Goal: Task Accomplishment & Management: Complete application form

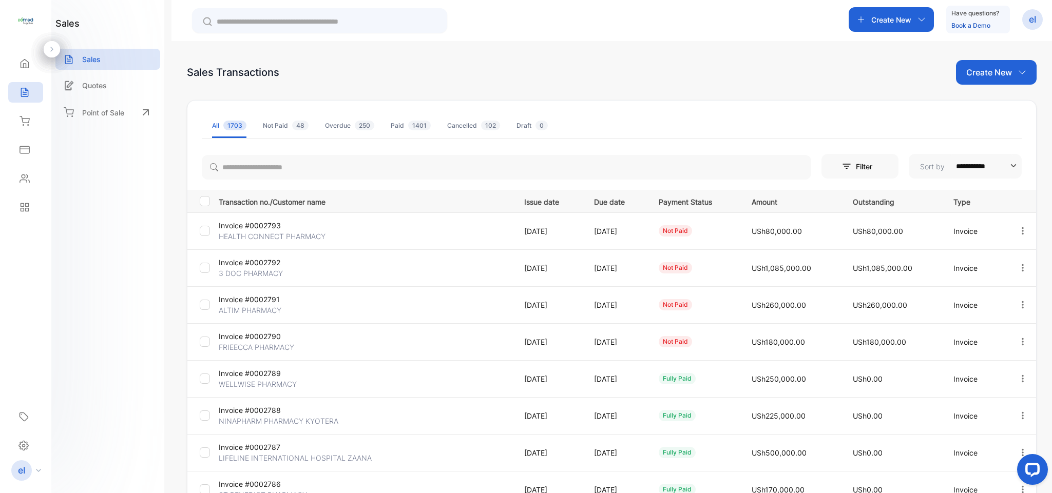
scroll to position [171, 0]
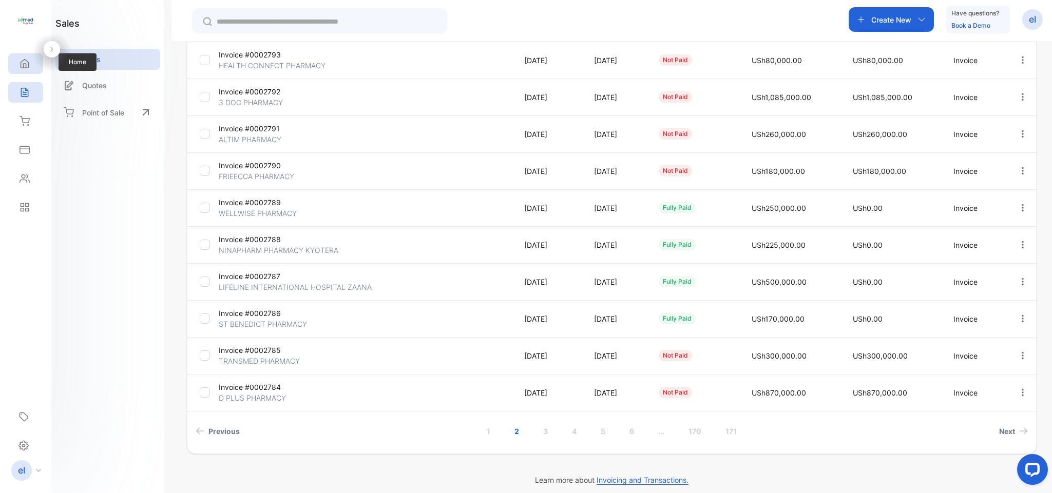
click at [27, 61] on icon at bounding box center [25, 64] width 10 height 10
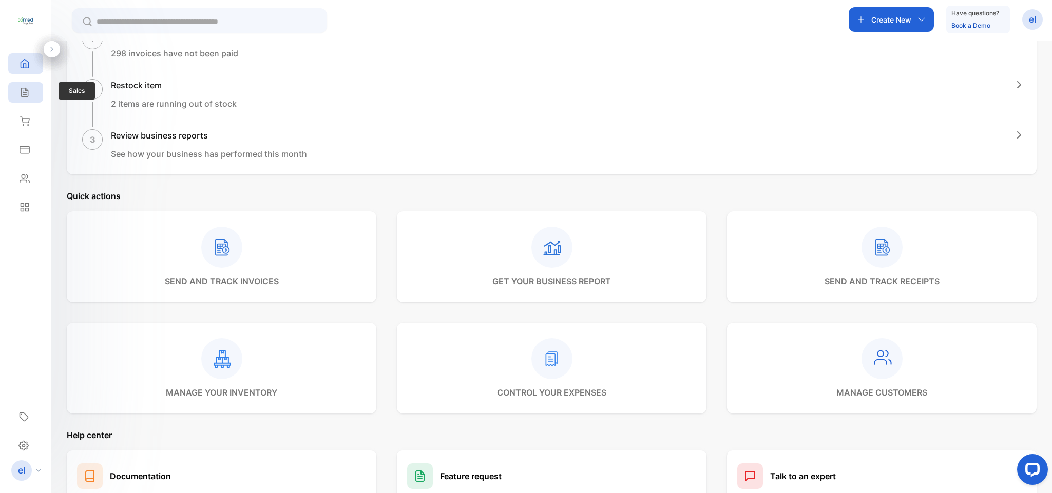
click at [28, 86] on div "Sales" at bounding box center [25, 92] width 35 height 21
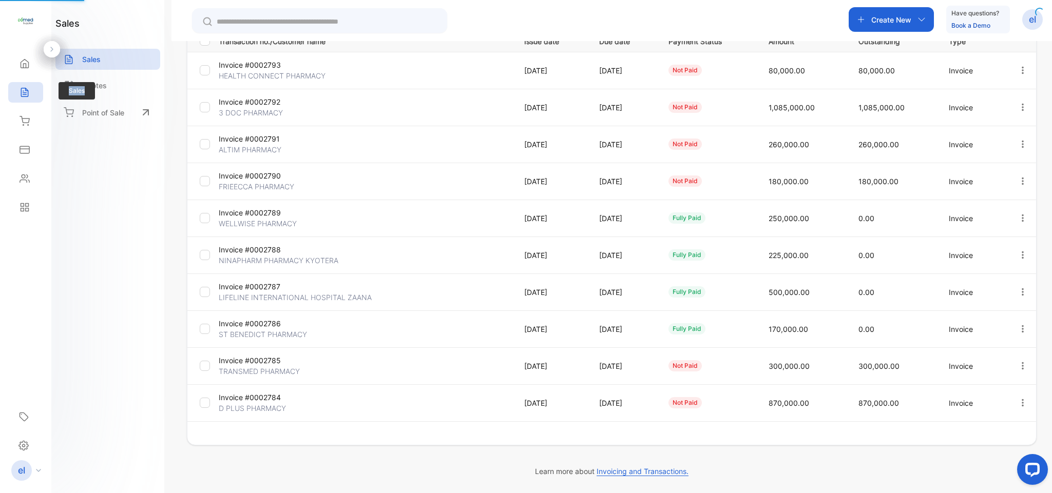
type input "**********"
click at [28, 86] on div "Sales" at bounding box center [25, 92] width 35 height 21
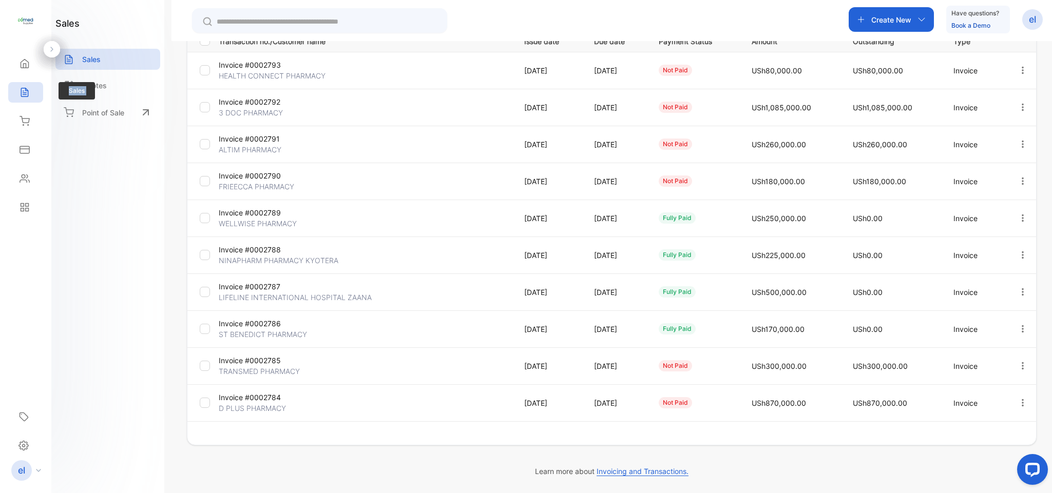
scroll to position [161, 0]
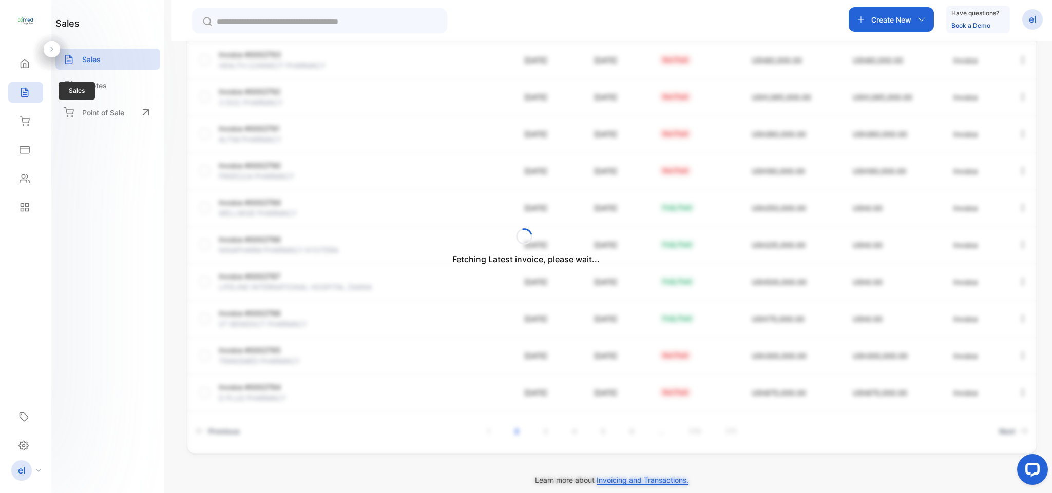
click at [31, 95] on div "Sales" at bounding box center [25, 92] width 35 height 21
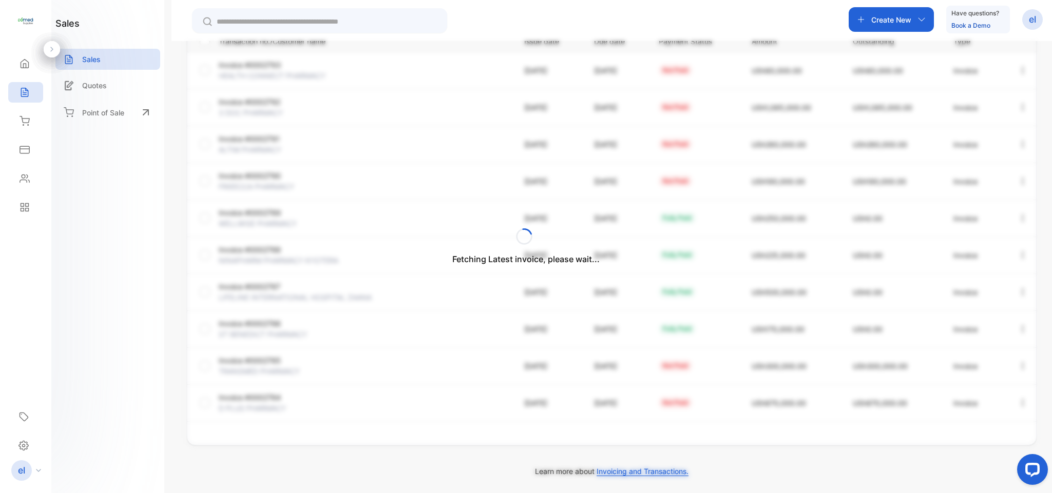
click at [878, 17] on div "Fetching Latest invoice, please wait..." at bounding box center [526, 246] width 1052 height 493
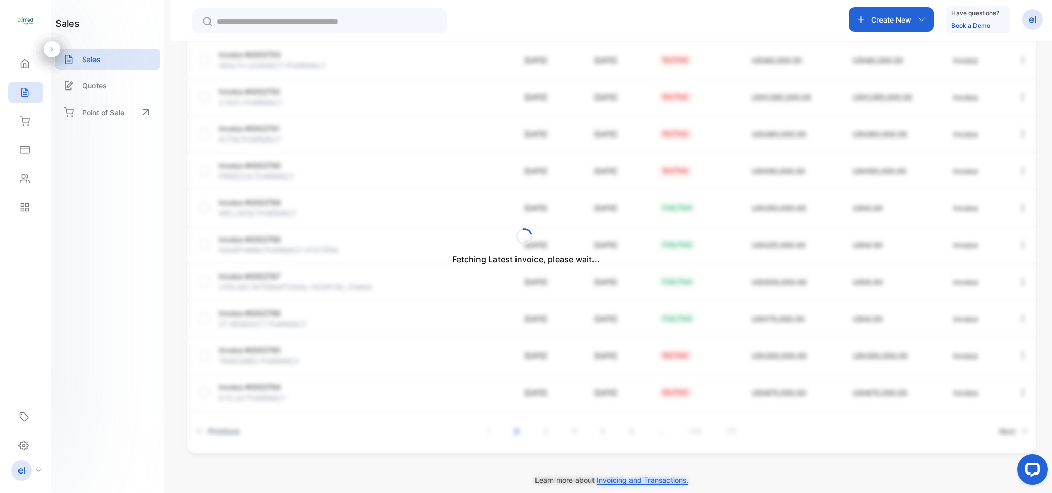
click at [878, 17] on div "Fetching Latest invoice, please wait..." at bounding box center [526, 246] width 1052 height 493
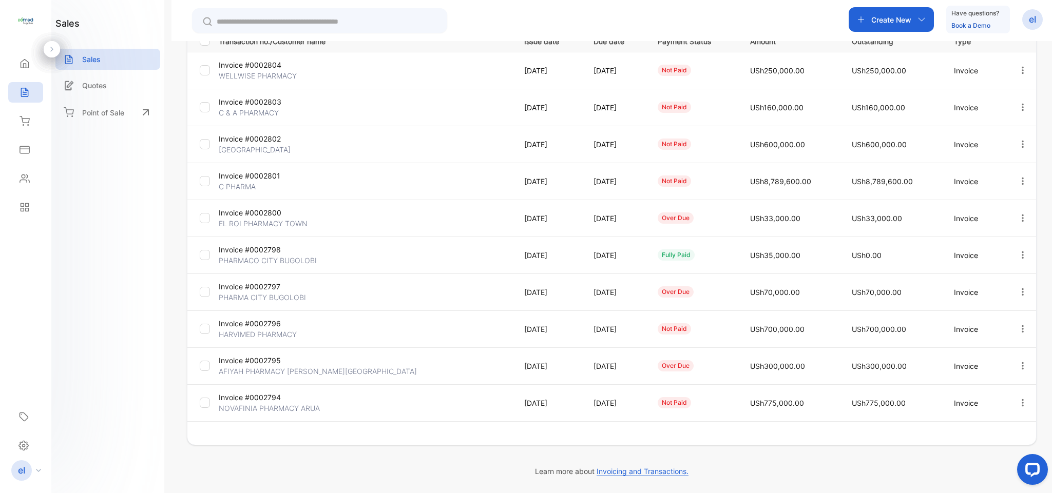
click at [878, 17] on p "Create New" at bounding box center [891, 19] width 40 height 11
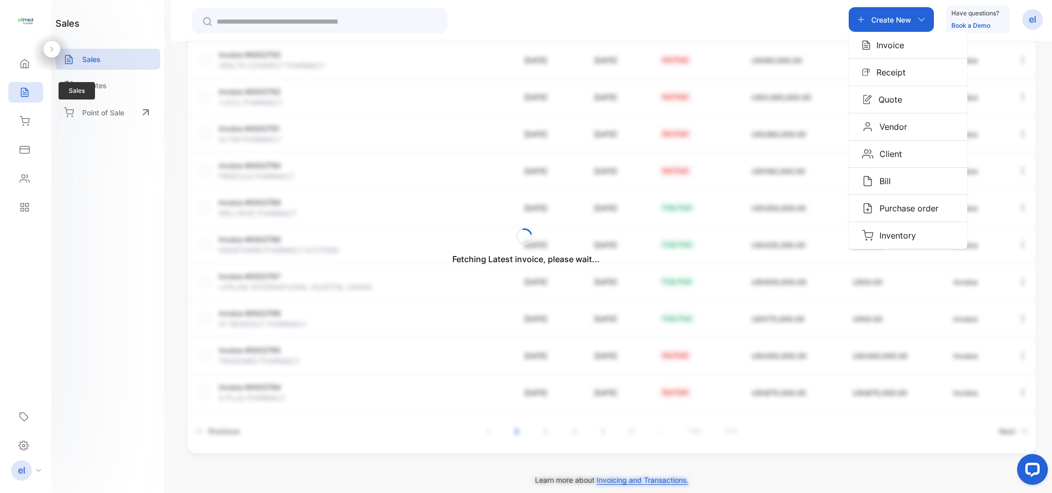
click at [27, 88] on icon at bounding box center [25, 92] width 10 height 10
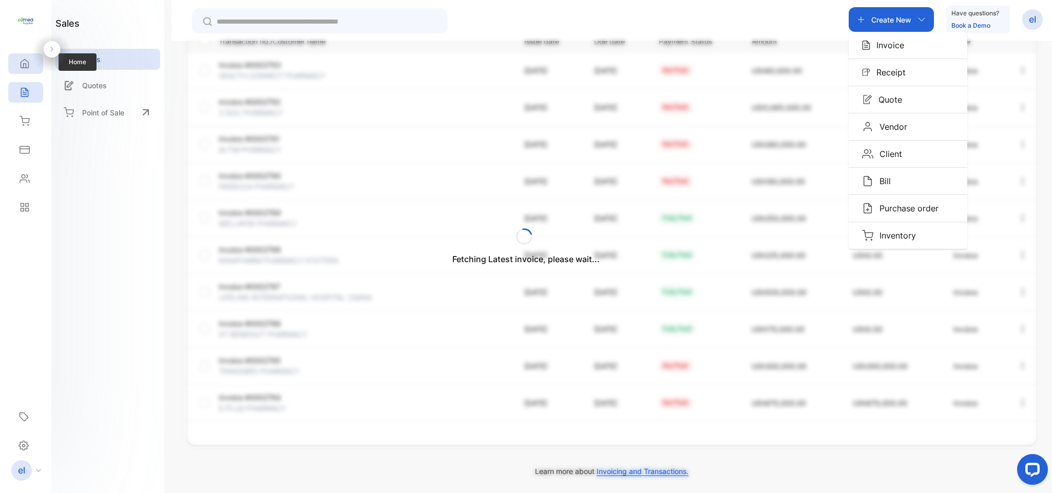
click at [27, 60] on icon at bounding box center [25, 64] width 10 height 10
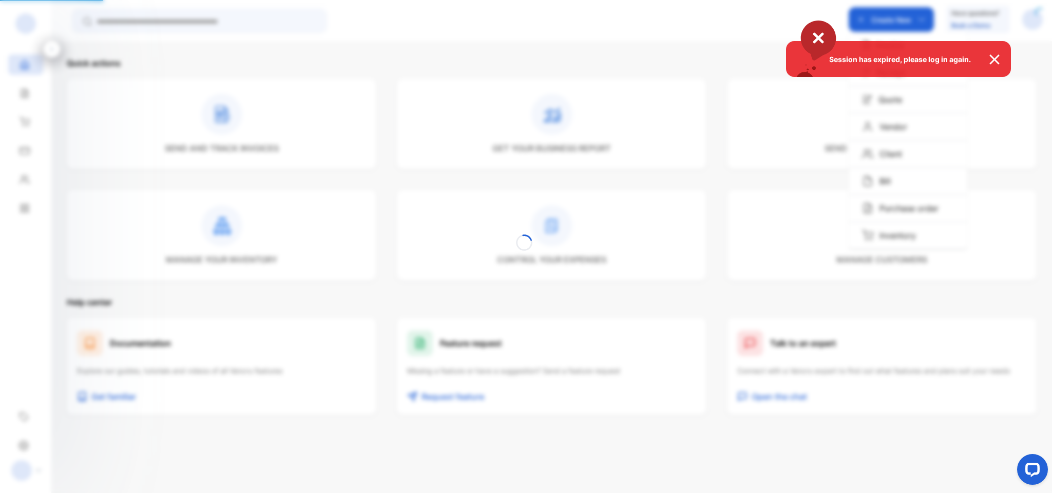
click at [28, 88] on div "Session has expired, please log in again." at bounding box center [526, 246] width 1052 height 493
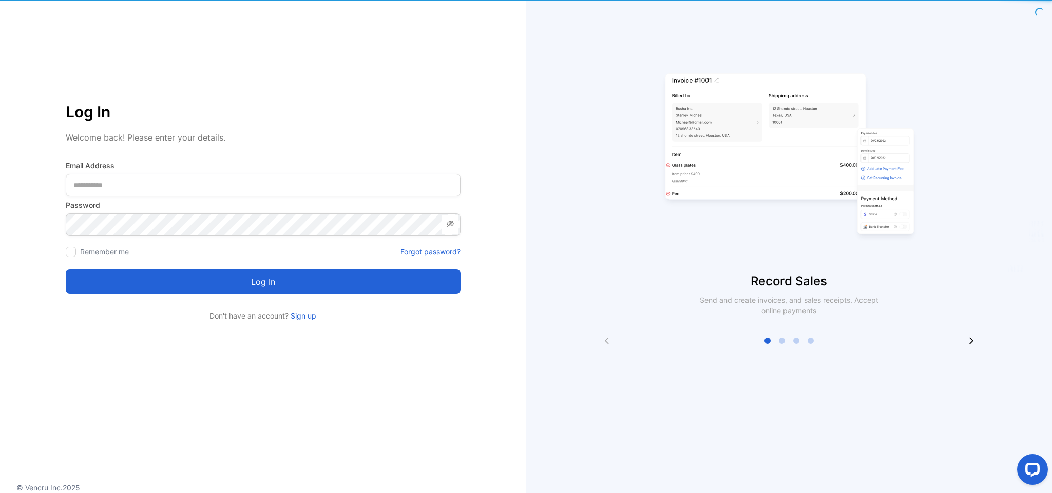
click at [28, 88] on div "Log In Welcome back! Please enter your details. Email Address Password Remember…" at bounding box center [263, 181] width 526 height 280
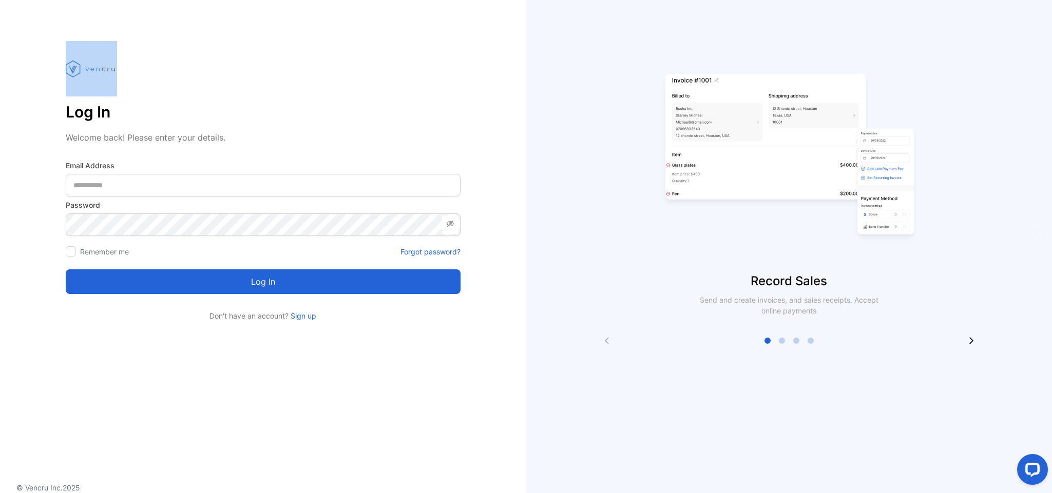
click at [28, 88] on div "Log In Welcome back! Please enter your details. Email Address Password Remember…" at bounding box center [263, 181] width 526 height 280
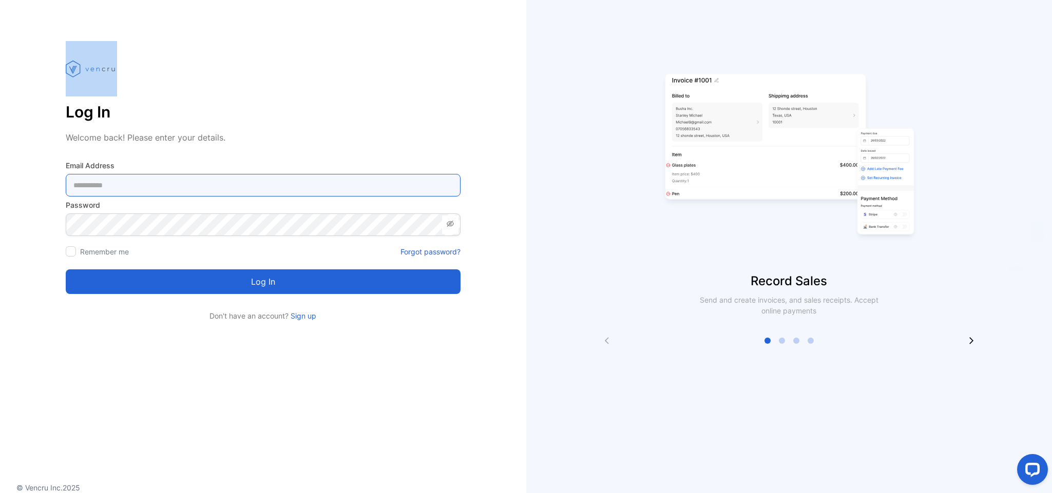
type Address-inputemail "**********"
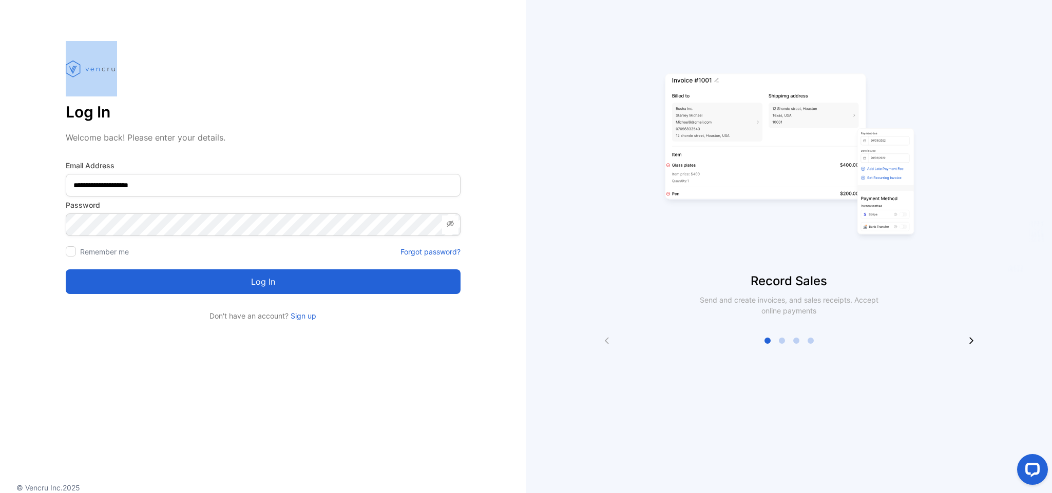
click at [262, 283] on button "Log in" at bounding box center [263, 282] width 395 height 25
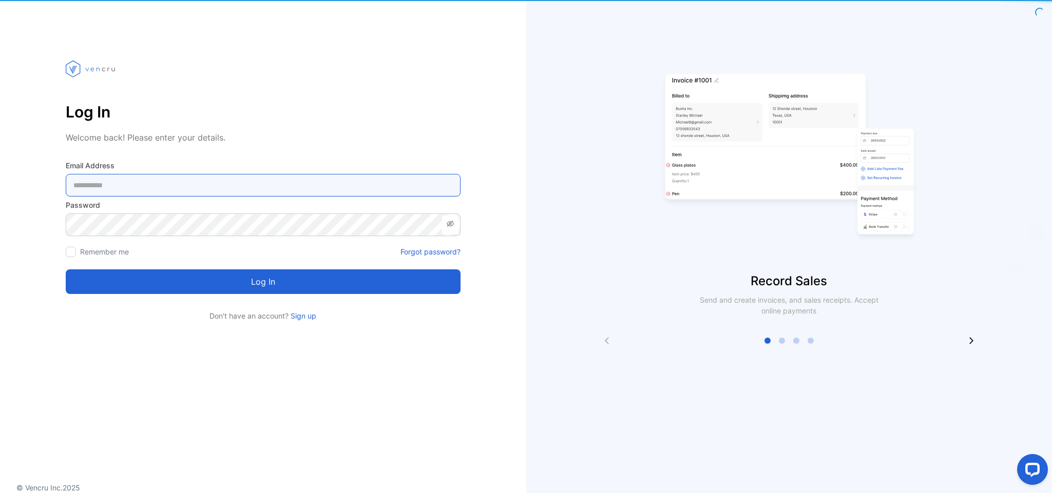
type Address-inputemail "**********"
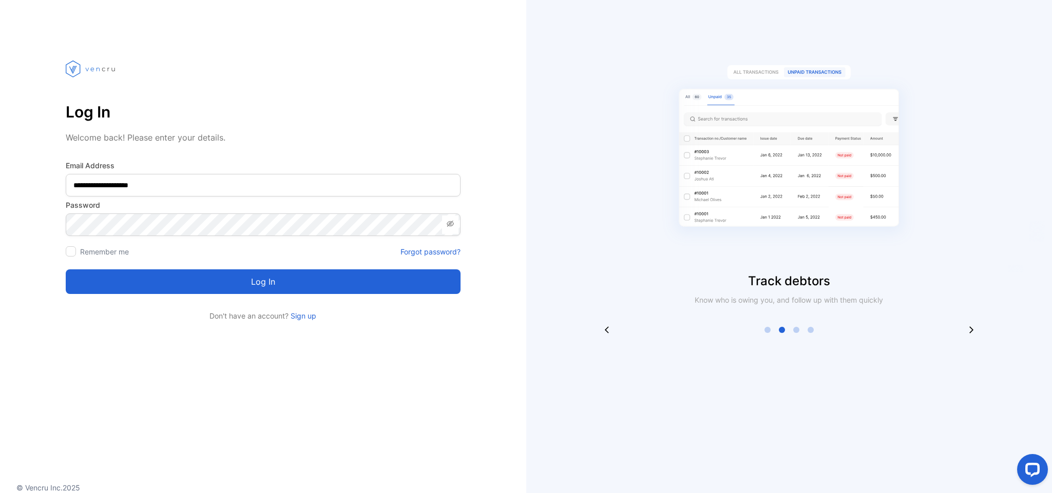
click at [289, 283] on button "Log in" at bounding box center [263, 282] width 395 height 25
click at [262, 283] on button "Log in" at bounding box center [263, 282] width 395 height 25
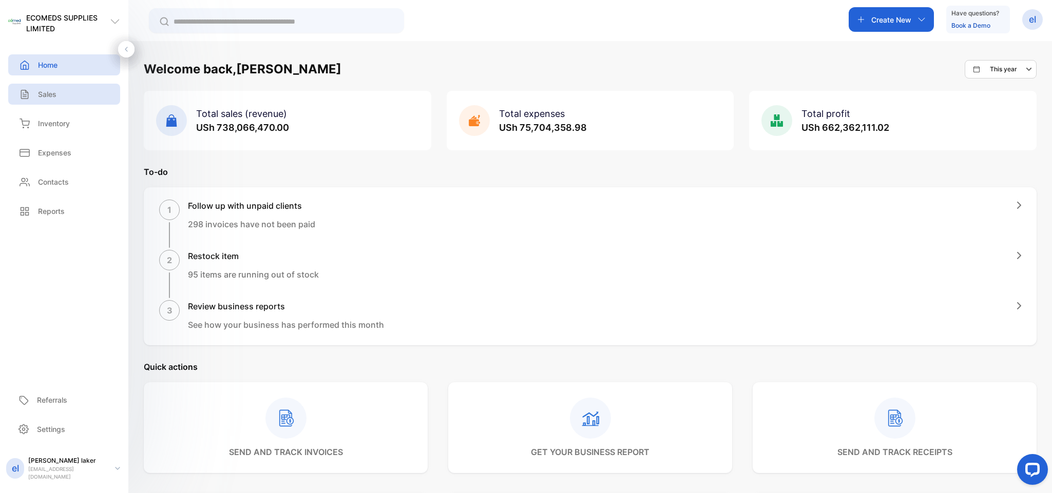
click at [70, 91] on div "Sales" at bounding box center [64, 94] width 112 height 21
click at [70, 91] on div "Sales Sales" at bounding box center [64, 94] width 112 height 29
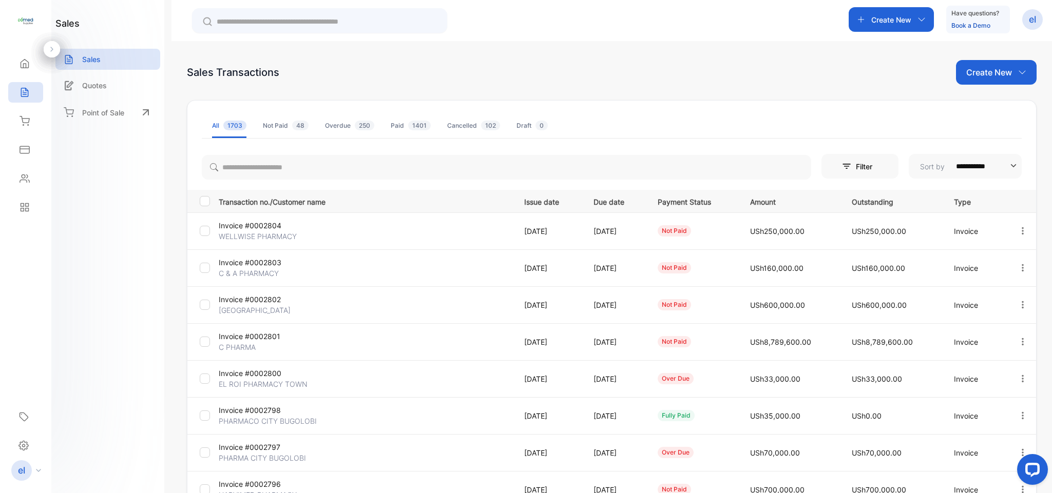
click at [493, 336] on td "Invoice #0002801 C PHARMA" at bounding box center [363, 341] width 297 height 37
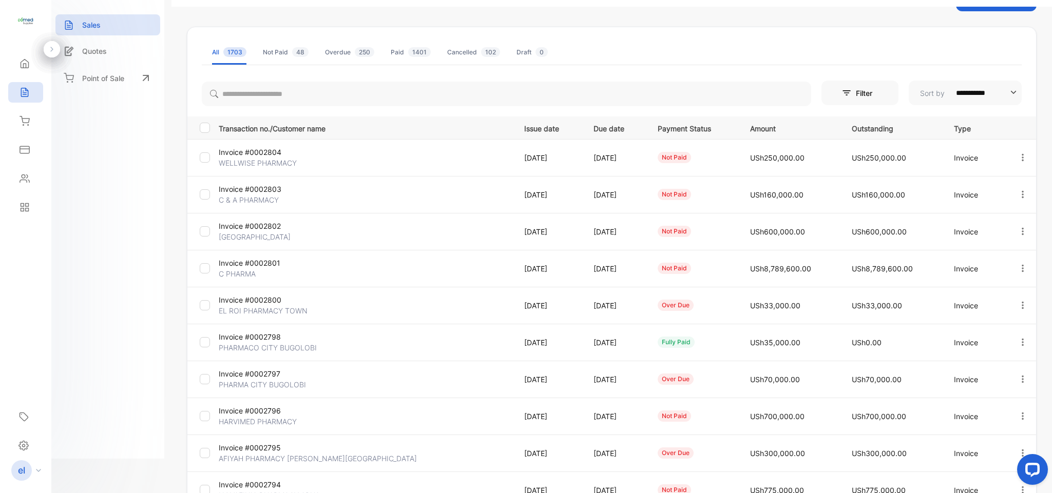
scroll to position [47, 0]
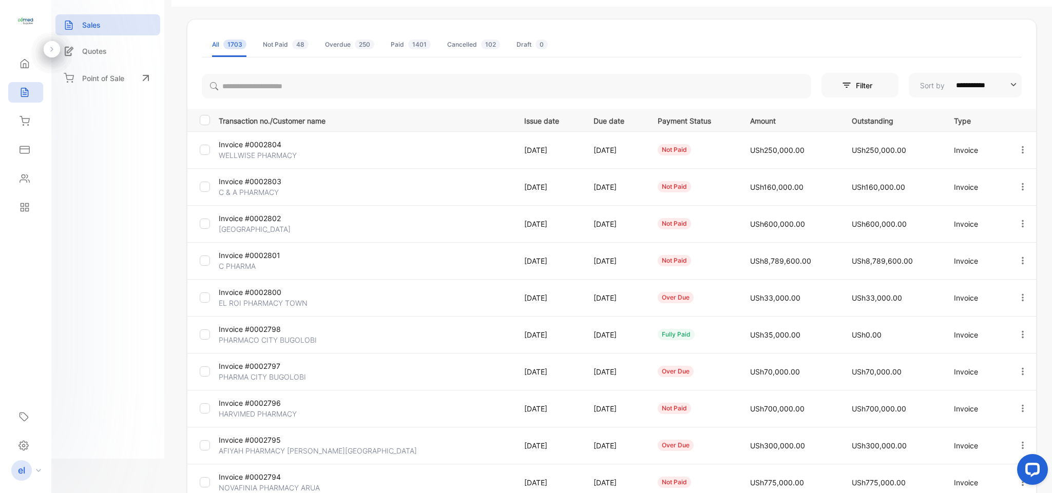
click at [1023, 222] on icon "button" at bounding box center [1022, 223] width 9 height 9
click at [988, 286] on span "Record payment" at bounding box center [993, 282] width 64 height 12
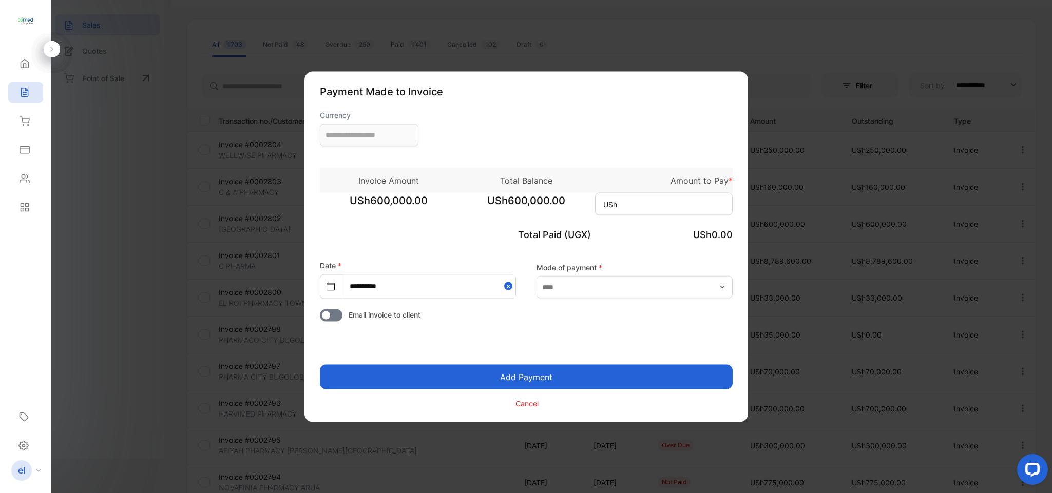
type input "**********"
click at [614, 202] on span "USh" at bounding box center [610, 204] width 14 height 11
click at [630, 200] on input at bounding box center [664, 204] width 138 height 23
type input "*"
type input "*******"
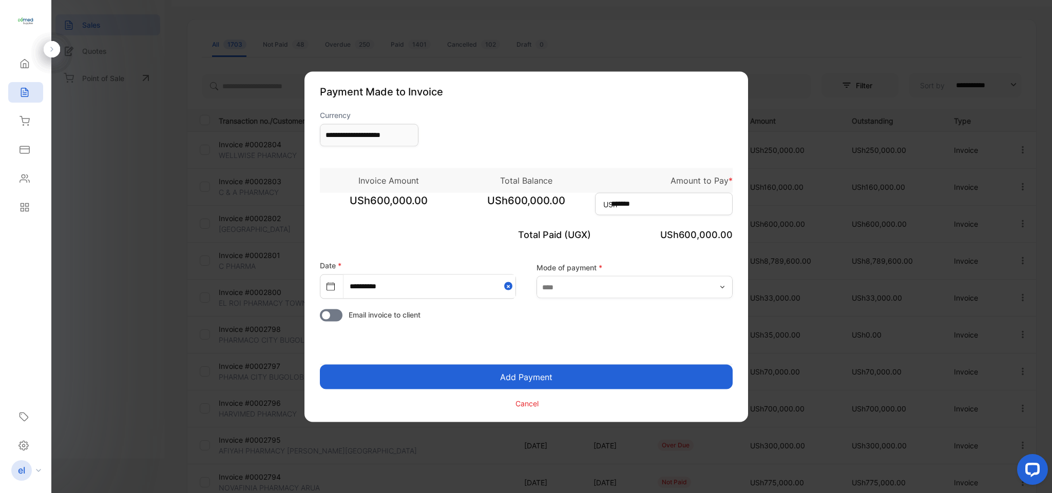
click at [561, 370] on button "Add Payment" at bounding box center [526, 377] width 413 height 25
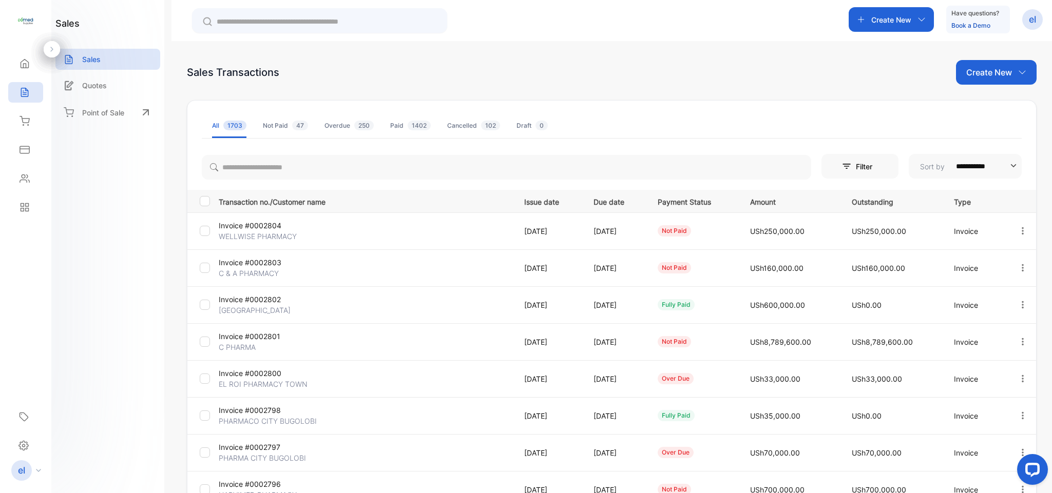
click at [1018, 226] on icon "button" at bounding box center [1022, 230] width 9 height 9
click at [979, 286] on span "Record payment" at bounding box center [993, 289] width 64 height 12
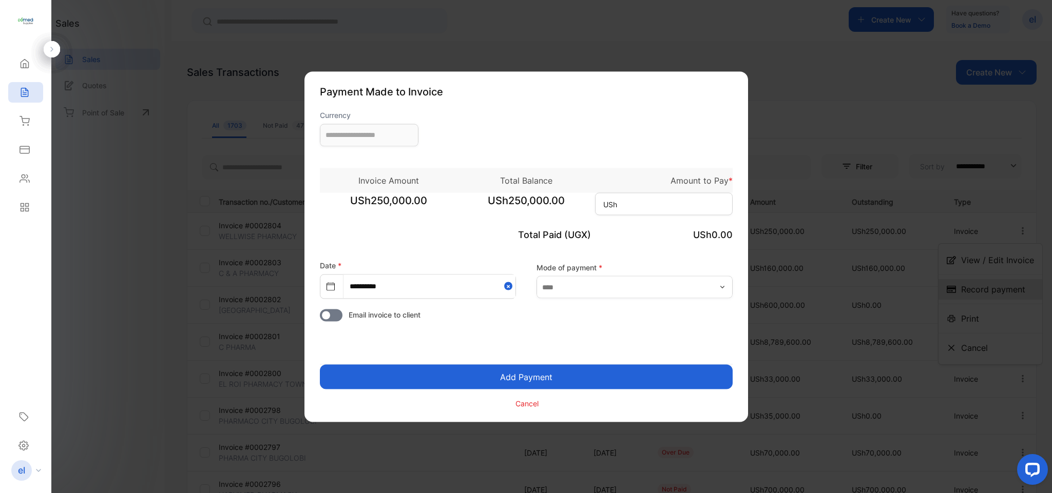
type input "**********"
click at [645, 193] on input at bounding box center [664, 204] width 138 height 23
type input "*******"
click at [563, 378] on button "Add Payment" at bounding box center [526, 377] width 413 height 25
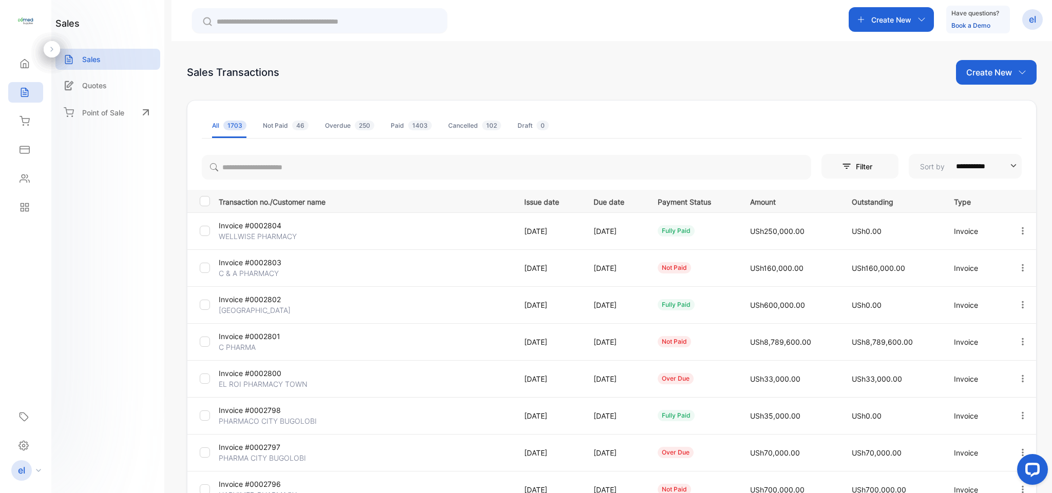
click at [879, 22] on p "Create New" at bounding box center [891, 19] width 40 height 11
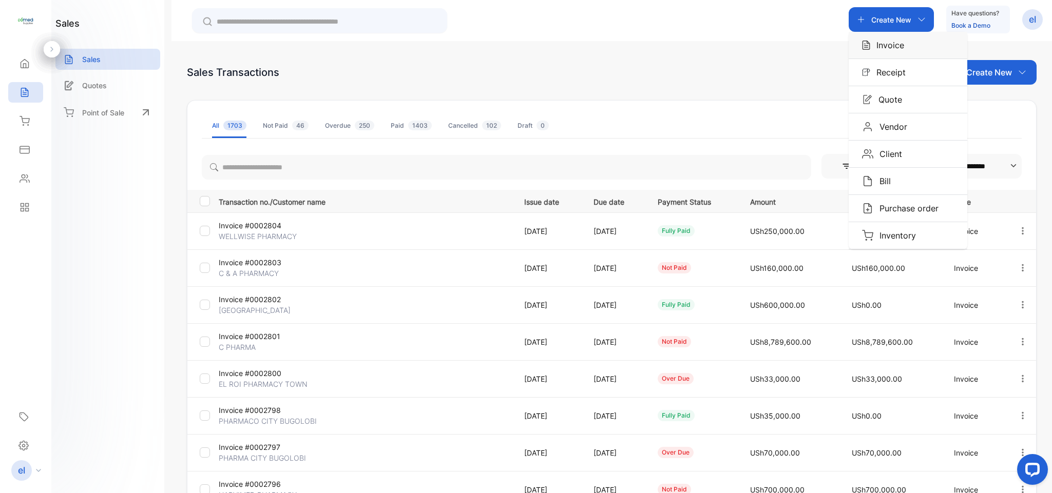
click at [879, 39] on p "Invoice" at bounding box center [887, 45] width 34 height 12
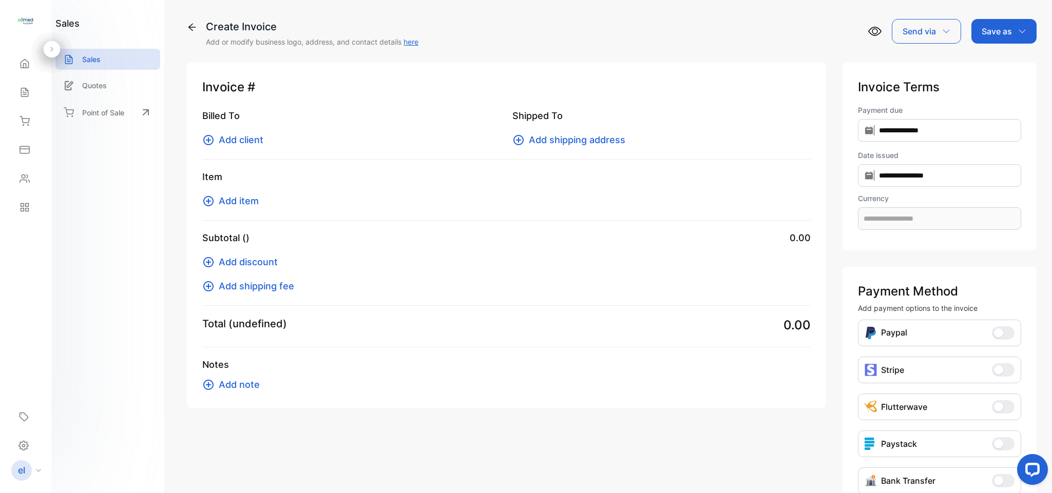
type input "**********"
click at [246, 136] on span "Add client" at bounding box center [241, 140] width 45 height 14
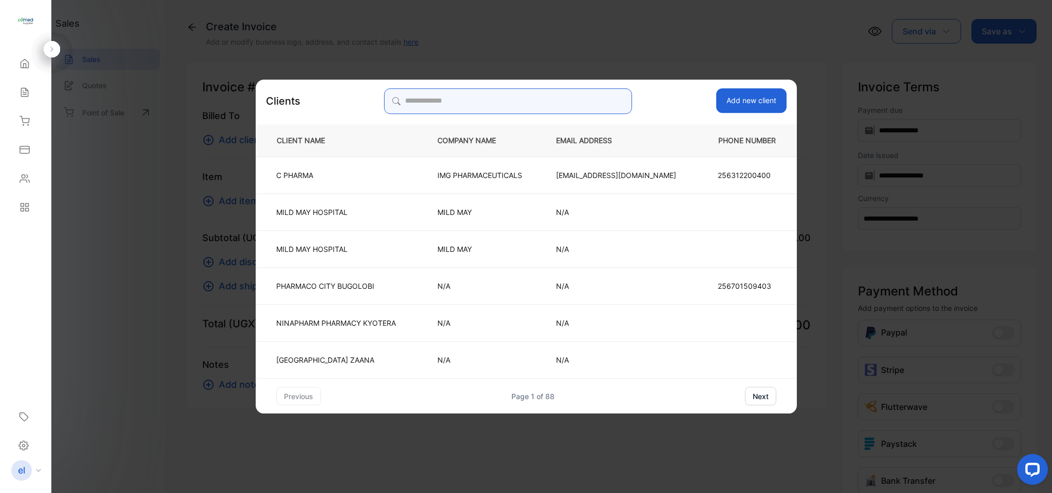
click at [451, 92] on input "search" at bounding box center [507, 101] width 247 height 26
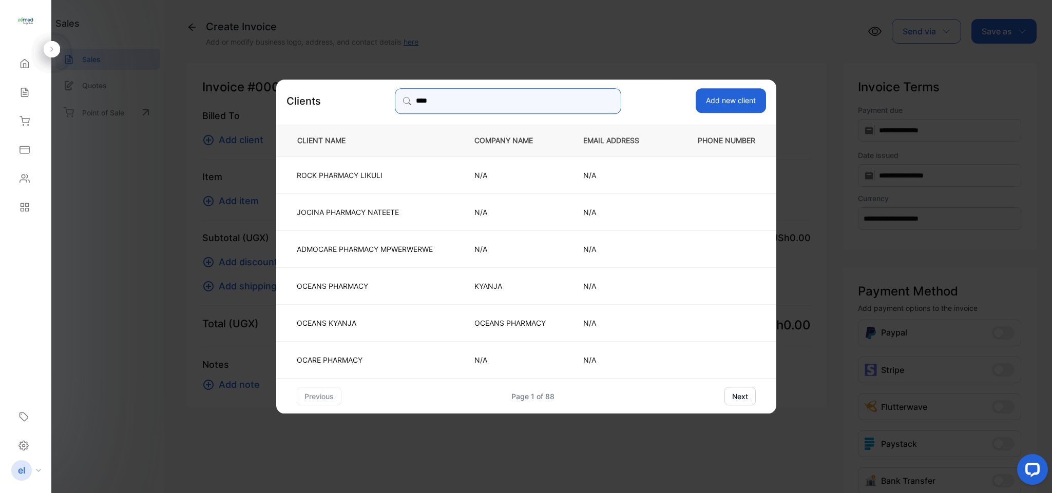
type input "*****"
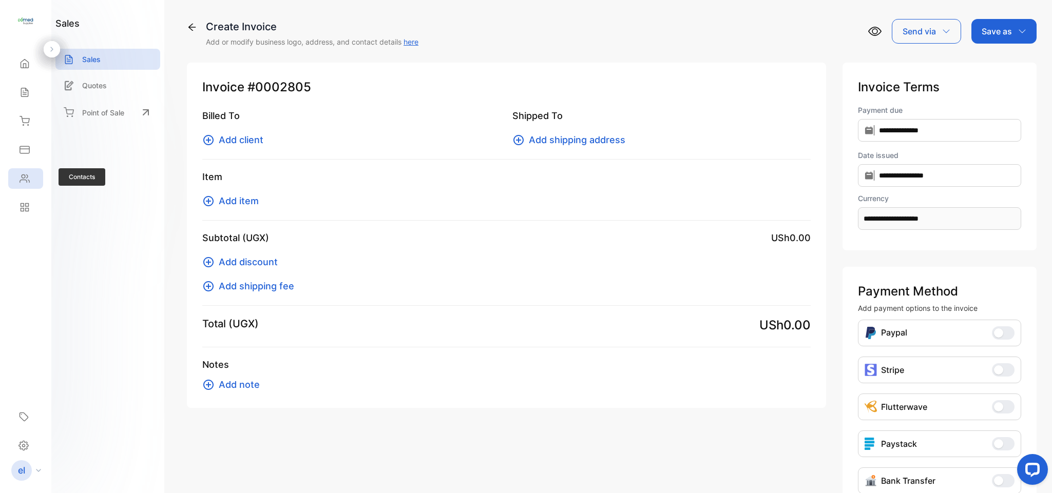
click at [20, 176] on icon at bounding box center [25, 179] width 10 height 10
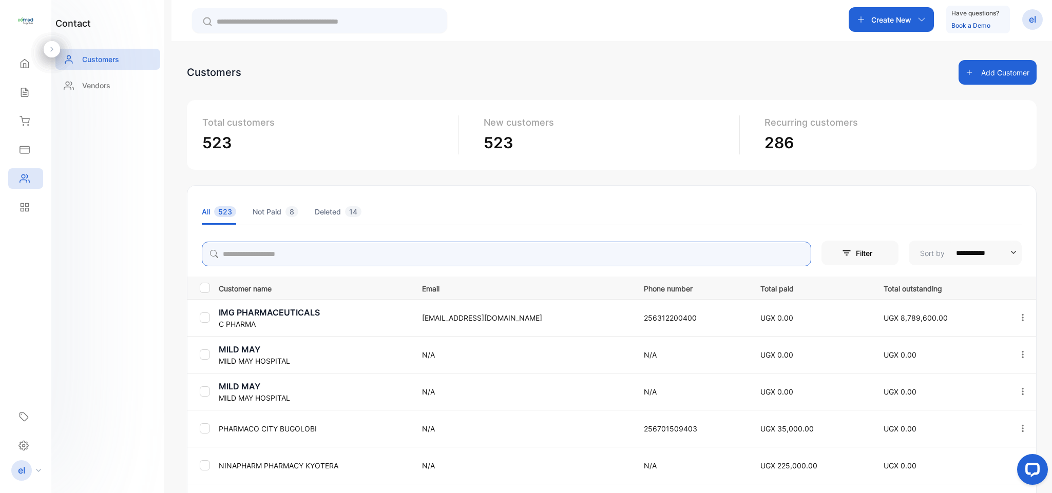
click at [310, 264] on input "search" at bounding box center [506, 254] width 609 height 25
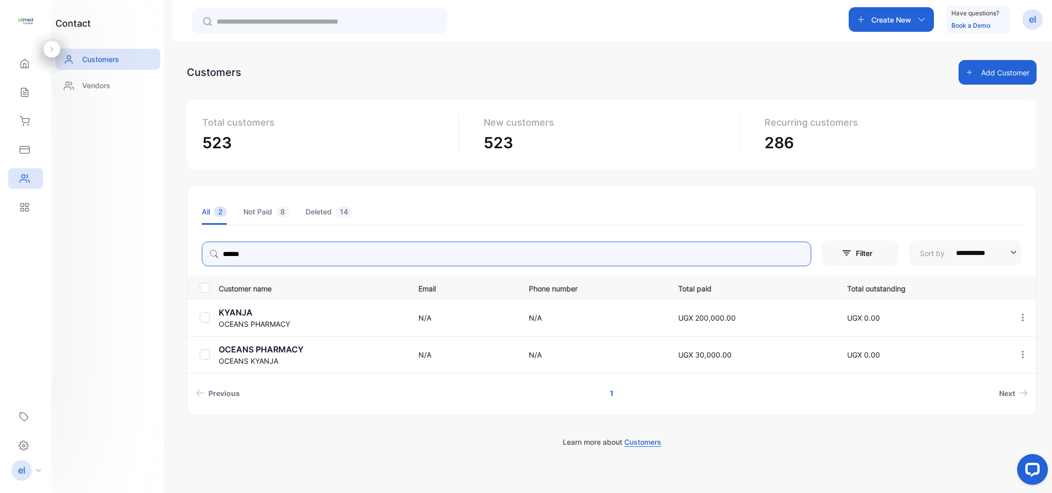
click at [1023, 316] on icon "button" at bounding box center [1022, 317] width 9 height 9
type input "******"
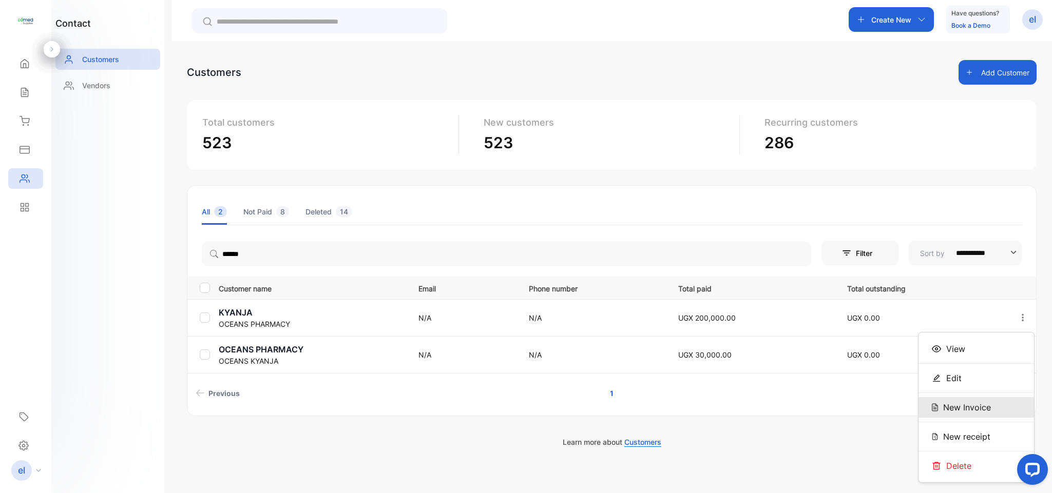
click at [971, 411] on span "New Invoice" at bounding box center [967, 407] width 48 height 12
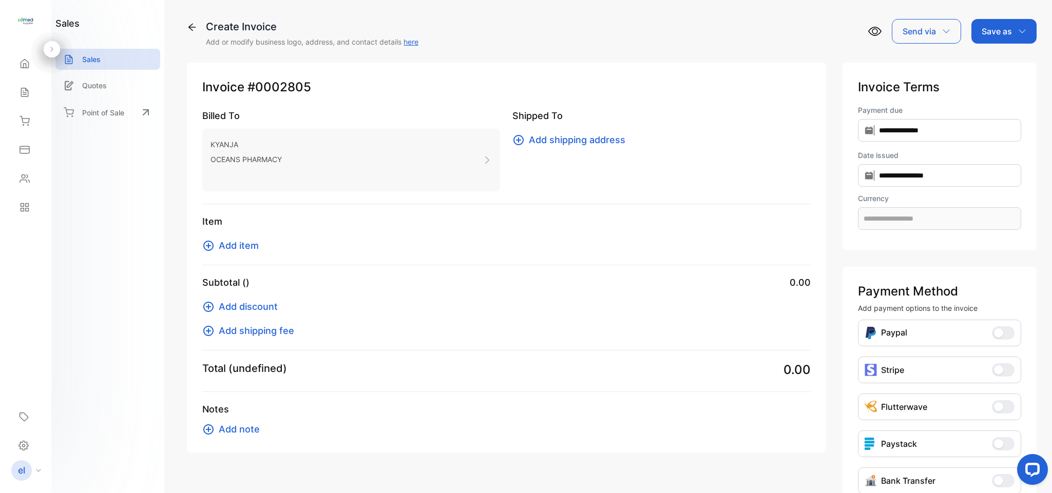
click at [967, 410] on div "Flutterwave Flutterwave" at bounding box center [939, 407] width 163 height 27
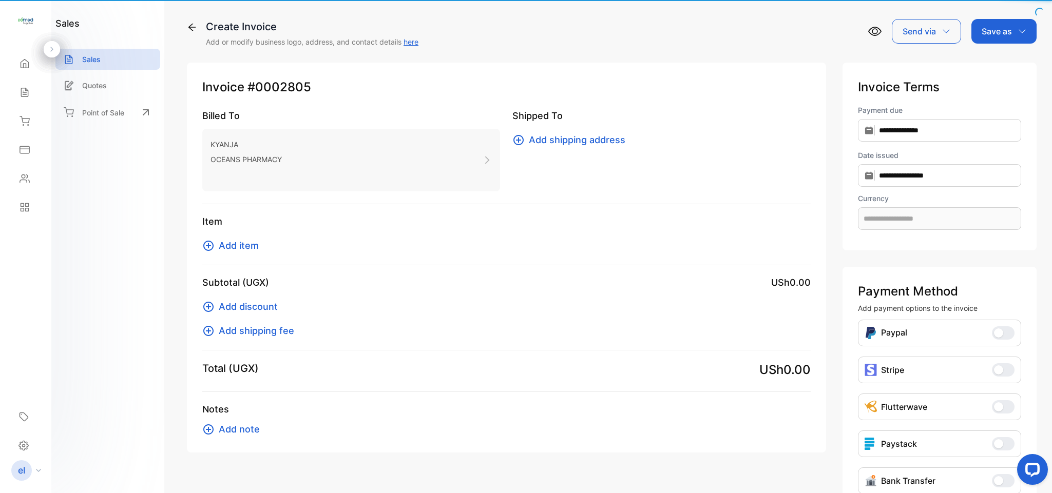
type input "**********"
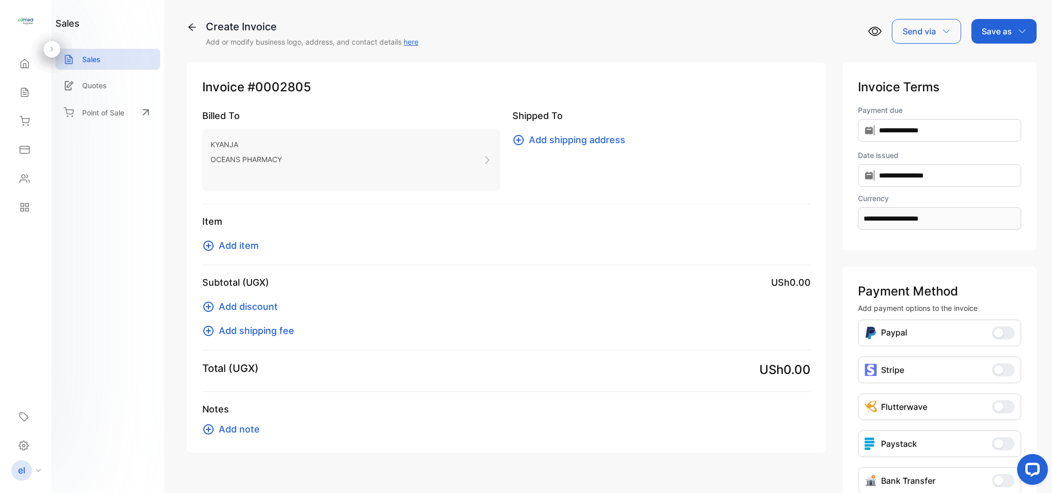
click at [244, 247] on span "Add item" at bounding box center [239, 246] width 40 height 14
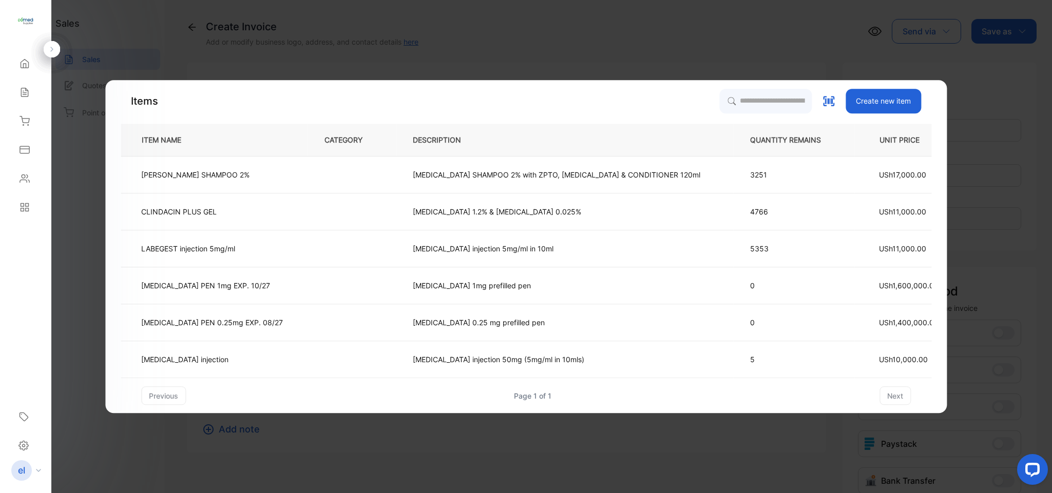
click at [655, 132] on th "DESCRIPTION" at bounding box center [564, 140] width 337 height 33
click at [738, 96] on input "search" at bounding box center [764, 101] width 93 height 26
click at [565, 169] on td "KETOCONAZOLE SHAMPOO 2% with ZPTO, Vitamin E & CONDITIONER 120ml" at bounding box center [564, 175] width 337 height 37
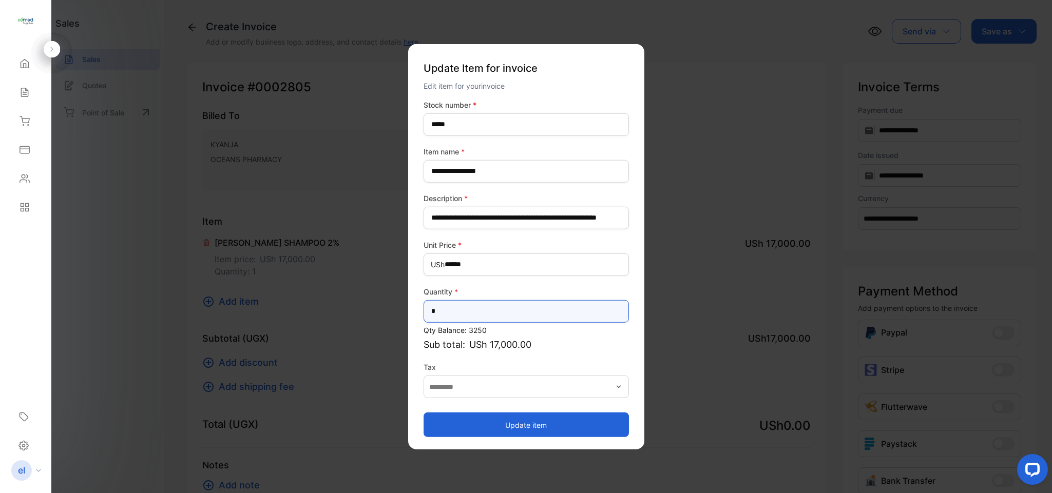
click at [444, 316] on input "*" at bounding box center [526, 311] width 205 height 23
type input "*"
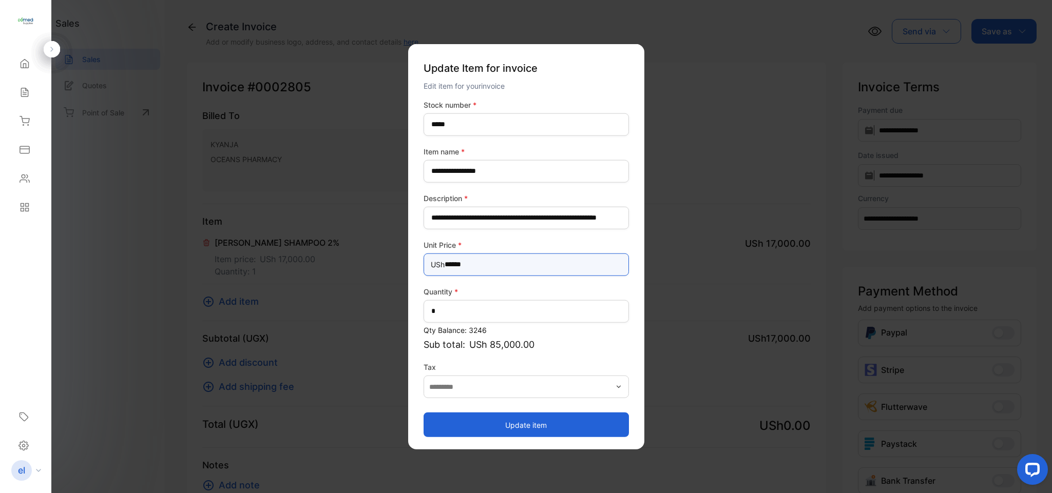
click at [493, 269] on Price-inputprice "******" at bounding box center [526, 264] width 205 height 23
type Price-inputprice "*"
type Price-inputprice "******"
click at [514, 425] on button "Update item" at bounding box center [526, 425] width 205 height 25
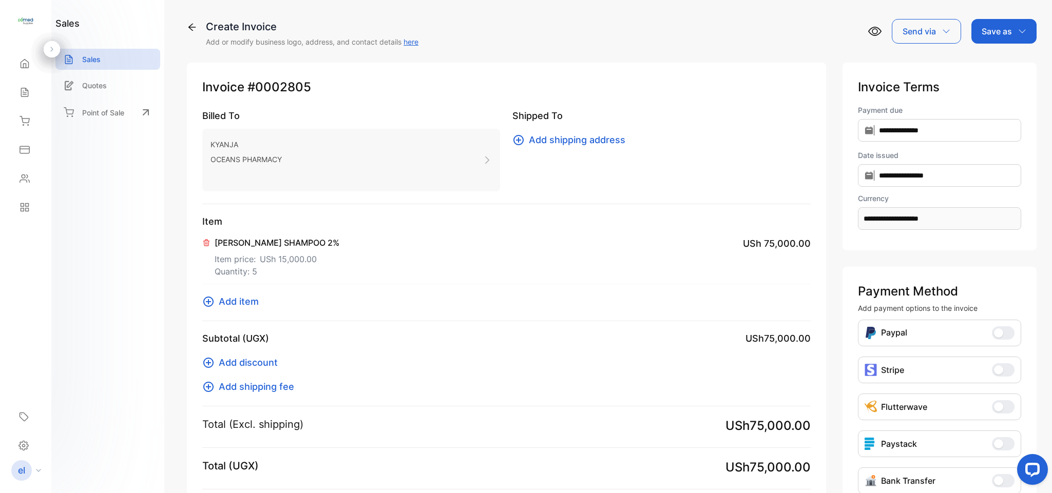
click at [988, 20] on div "Save as" at bounding box center [1003, 31] width 65 height 25
click at [989, 57] on div "Invoice" at bounding box center [1001, 65] width 59 height 21
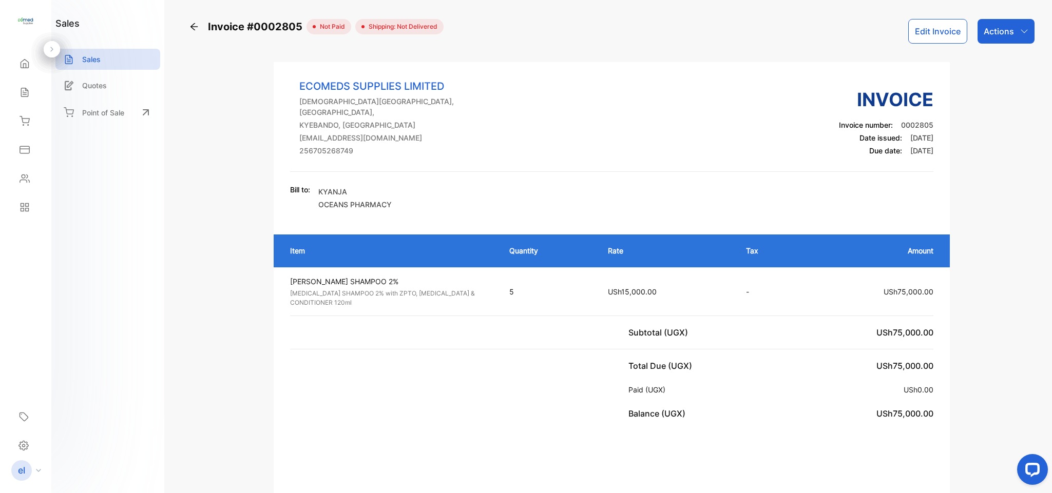
click at [994, 24] on div "Actions" at bounding box center [1006, 31] width 57 height 25
click at [957, 260] on div "Print Invoice" at bounding box center [983, 259] width 101 height 21
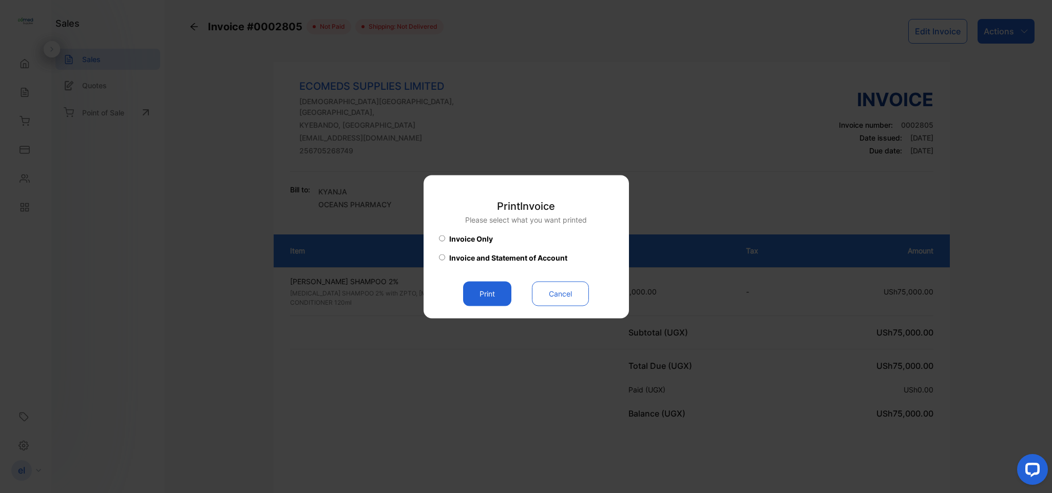
click at [486, 285] on button "Print" at bounding box center [487, 293] width 48 height 25
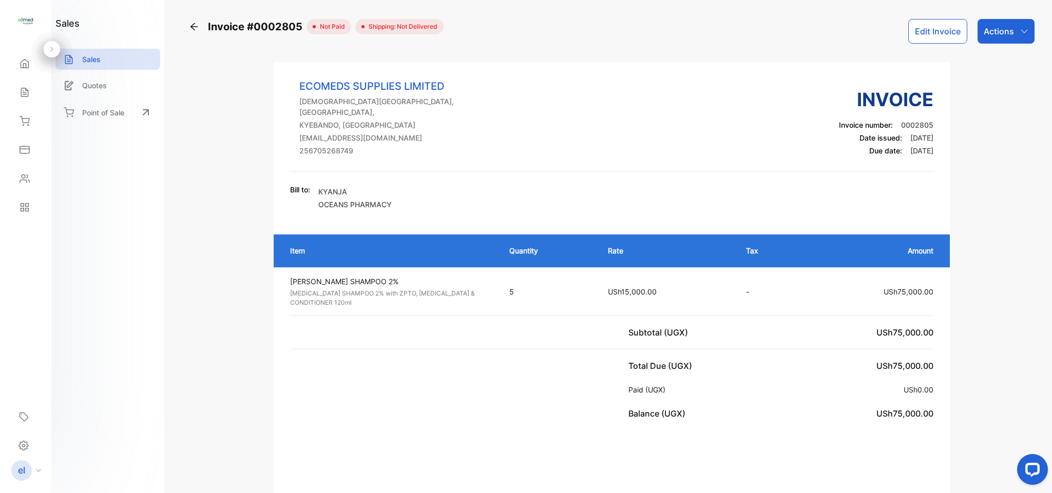
click at [22, 99] on div "Sales" at bounding box center [25, 92] width 35 height 21
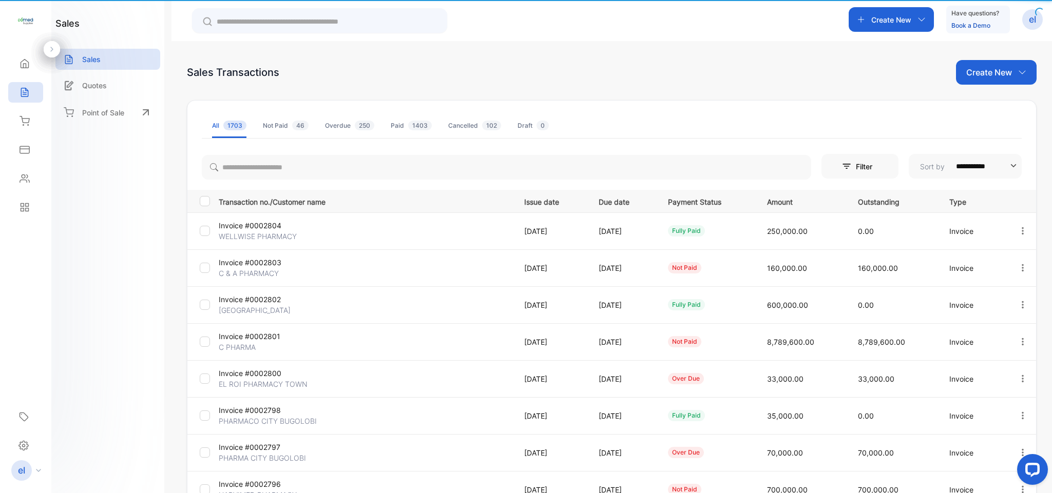
click at [22, 99] on div "Sales" at bounding box center [25, 92] width 35 height 21
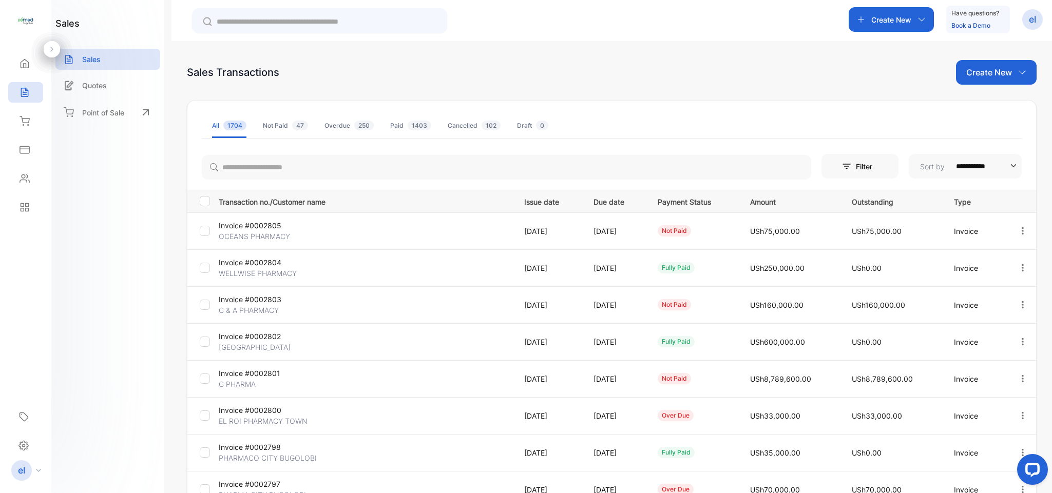
click at [20, 131] on div "Inventory" at bounding box center [25, 121] width 35 height 21
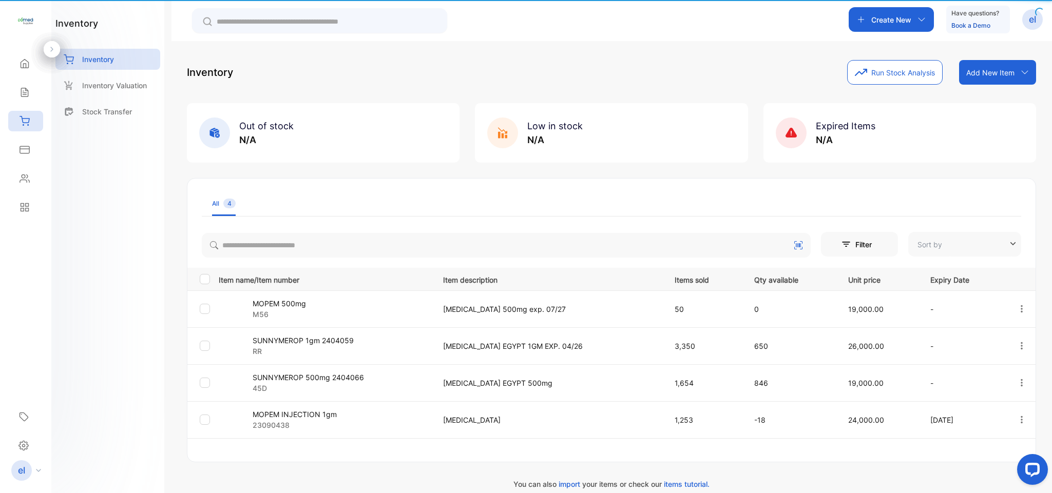
type input "**********"
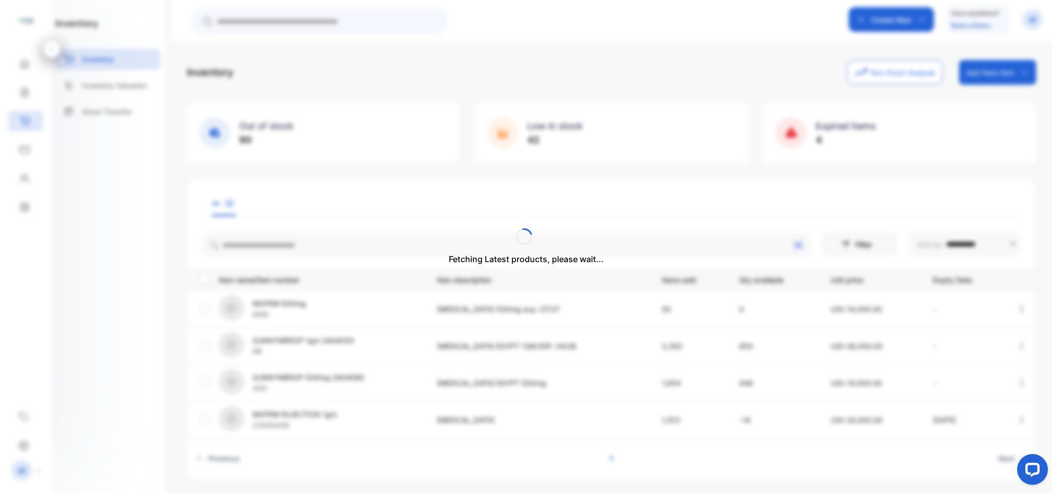
click at [25, 95] on div "Fetching Latest products, please wait..." at bounding box center [526, 246] width 1052 height 493
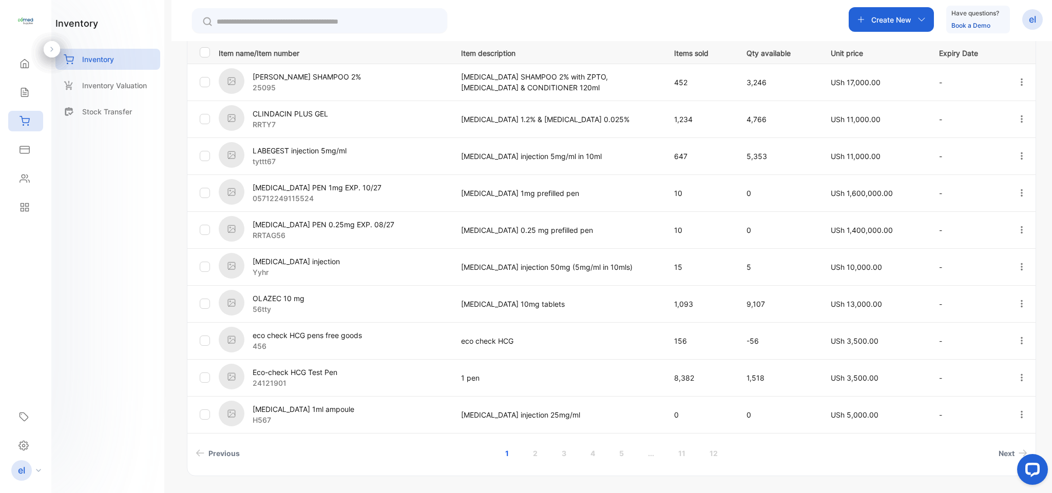
scroll to position [254, 0]
